Goal: Task Accomplishment & Management: Use online tool/utility

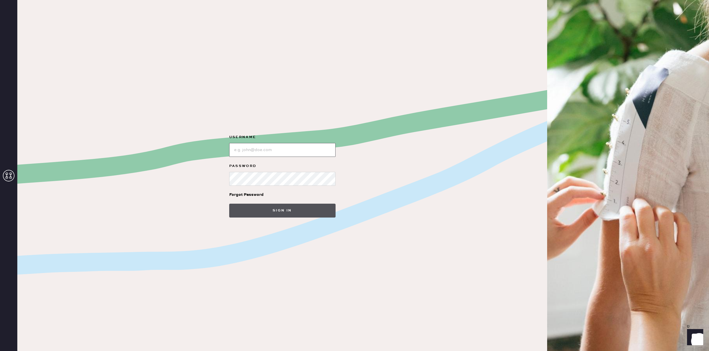
type input "reformationsouthcoastplaza"
click at [262, 214] on button "Sign in" at bounding box center [282, 211] width 106 height 14
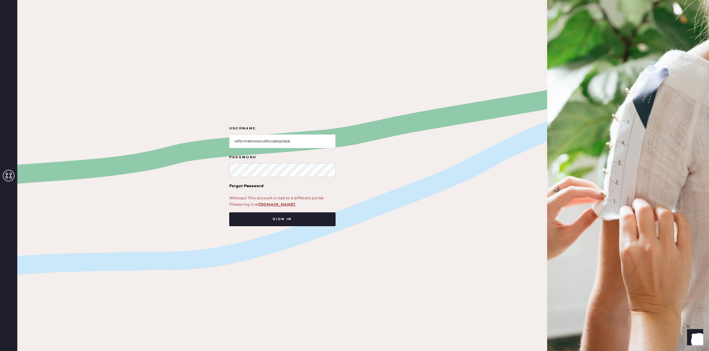
click at [283, 198] on div "Whoops! This account is tied to a different portal. Please log in at [DOMAIN_NA…" at bounding box center [282, 201] width 106 height 13
click at [282, 204] on link "[DOMAIN_NAME]" at bounding box center [277, 204] width 36 height 5
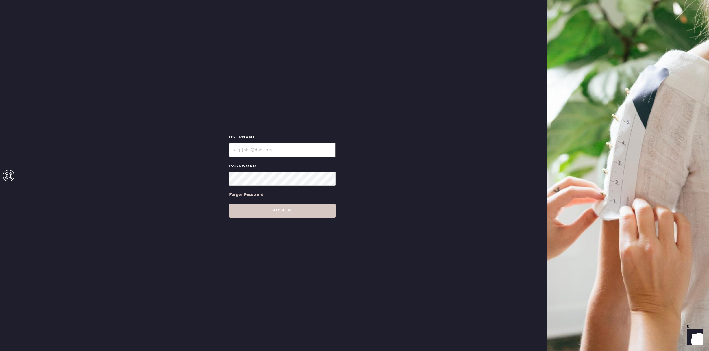
type input "reformationsouthcoastplaza"
click at [273, 204] on form "Username Password Forgot Password Sign in" at bounding box center [283, 176] width 116 height 84
click at [276, 210] on button "Sign in" at bounding box center [282, 211] width 106 height 14
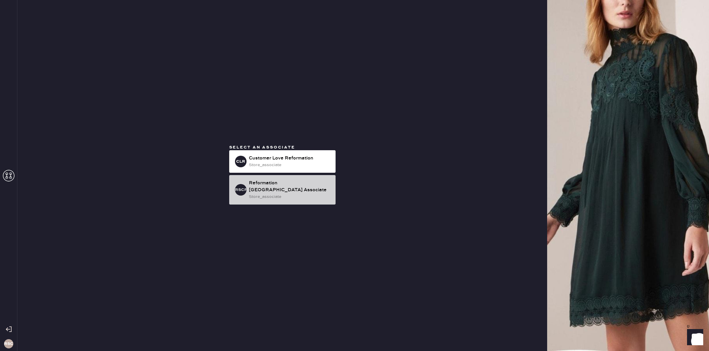
click at [277, 197] on div "store_associate" at bounding box center [290, 197] width 82 height 6
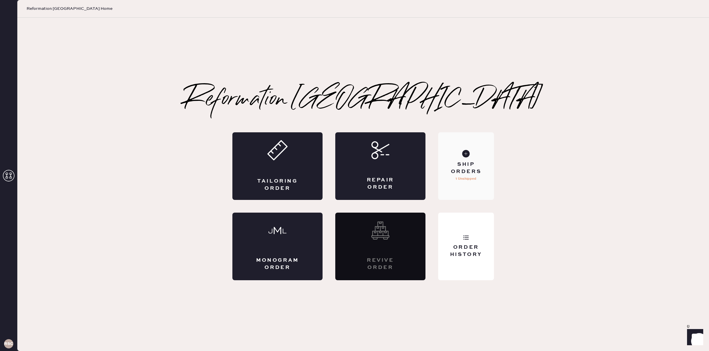
click at [467, 179] on p "1 Unshipped" at bounding box center [466, 179] width 21 height 7
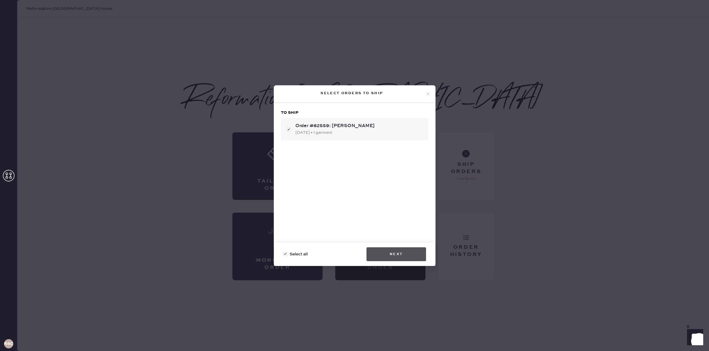
click at [414, 250] on button "Next" at bounding box center [397, 255] width 60 height 14
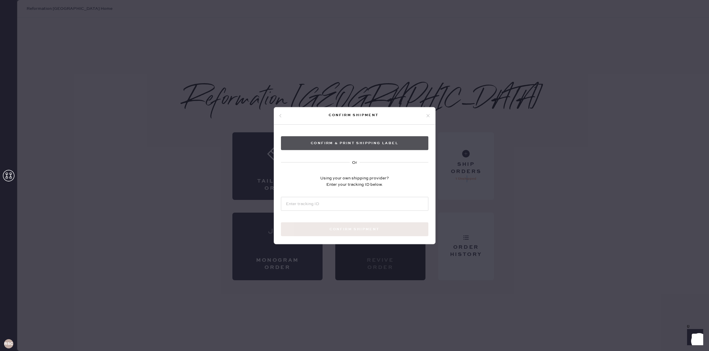
click at [372, 145] on button "Confirm & Print shipping label" at bounding box center [354, 143] width 147 height 14
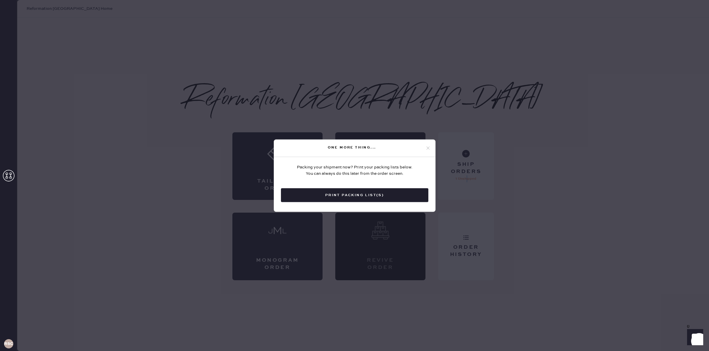
click at [366, 197] on button "Print Packing List(s)" at bounding box center [354, 195] width 147 height 14
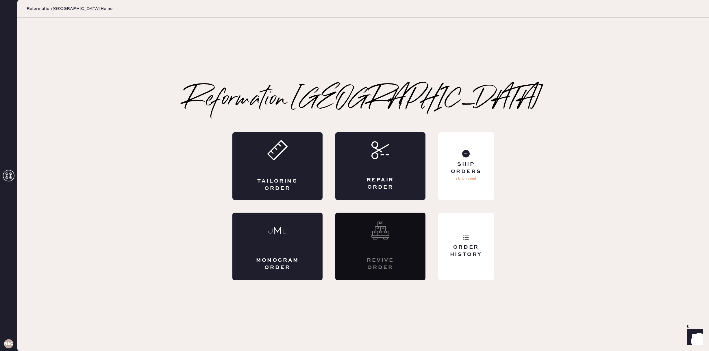
drag, startPoint x: 579, startPoint y: 300, endPoint x: 703, endPoint y: 371, distance: 142.7
click at [703, 351] on html "Layer 1 Layer 1 RSCPA Reformation South Coast Plaza Home Reformation South Coas…" at bounding box center [354, 175] width 709 height 351
